Goal: Task Accomplishment & Management: Manage account settings

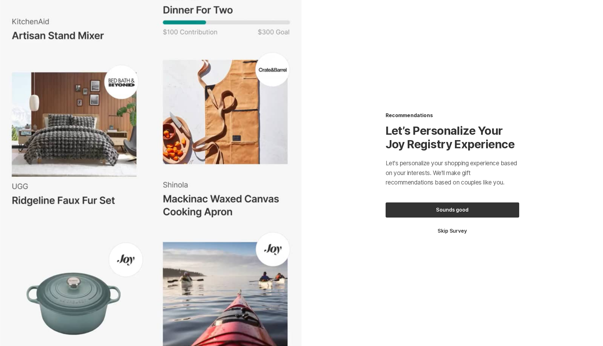
click at [460, 232] on button "Skip Survey" at bounding box center [453, 231] width 134 height 7
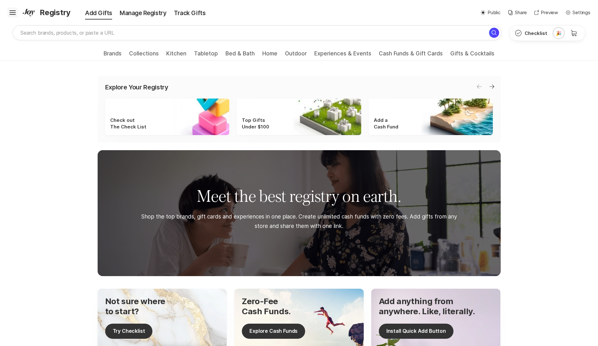
click at [14, 11] on icon "Hamburger" at bounding box center [13, 13] width 10 height 10
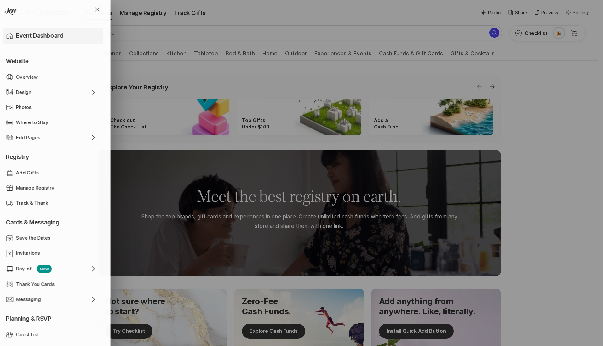
click at [32, 36] on p "Event Dashboard" at bounding box center [39, 36] width 47 height 9
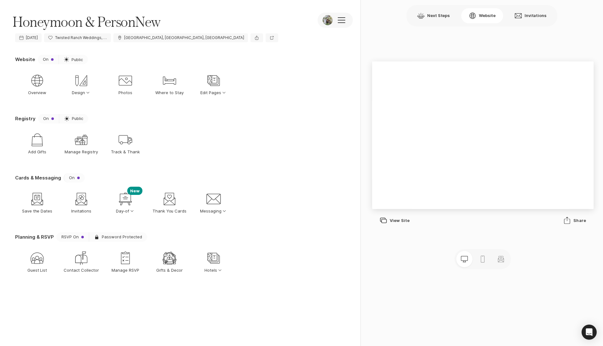
click at [319, 114] on section "Website On Sun Public Web Globe Overview Design Design Option Select Down Desig…" at bounding box center [181, 84] width 333 height 59
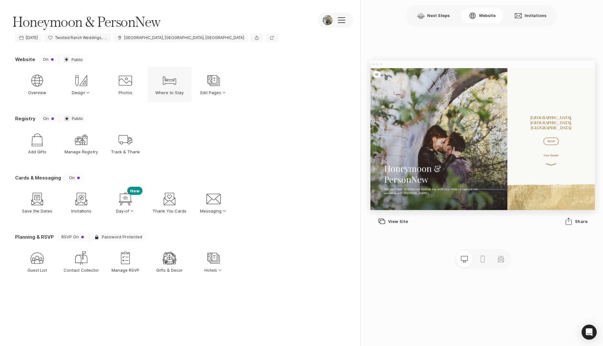
click at [164, 83] on icon "Bed" at bounding box center [169, 80] width 15 height 15
